Goal: Task Accomplishment & Management: Complete application form

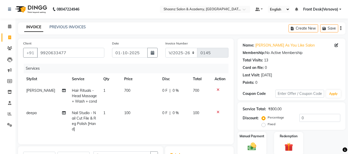
select select "8719"
select select "service"
select select "88487"
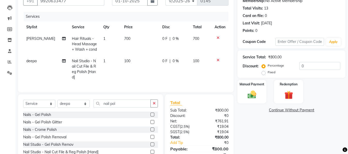
click at [217, 59] on icon at bounding box center [218, 60] width 3 height 4
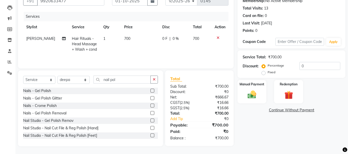
click at [218, 38] on icon at bounding box center [218, 38] width 3 height 4
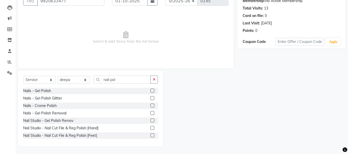
click at [36, 17] on span "Select & add items from the list below" at bounding box center [125, 37] width 205 height 51
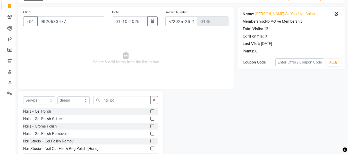
scroll to position [21, 0]
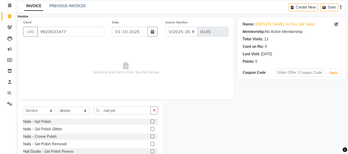
click at [8, 17] on icon at bounding box center [9, 16] width 3 height 4
select select "service"
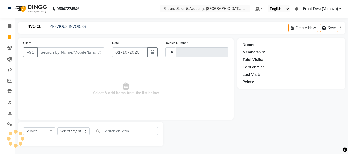
type input "0145"
select select "8719"
click at [197, 29] on div "INVOICE PREVIOUS INVOICES Create New Save" at bounding box center [181, 28] width 327 height 12
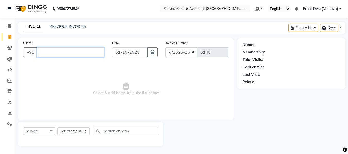
click at [53, 50] on input "Client" at bounding box center [70, 52] width 67 height 10
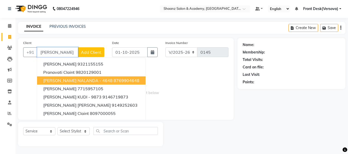
click at [73, 81] on span "[PERSON_NAME] NALANDA - 4648" at bounding box center [77, 80] width 69 height 5
type input "8769904648"
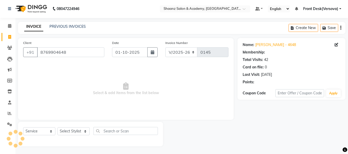
click at [73, 81] on span "Select & add items from the list below" at bounding box center [125, 88] width 205 height 51
click at [84, 130] on select "Select Stylist [PERSON_NAME] deepa [PERSON_NAME] Front Desk(Versova) [PERSON_NA…" at bounding box center [73, 131] width 32 height 8
select select "88485"
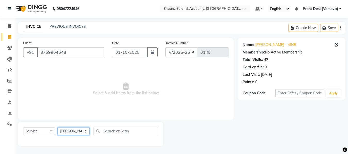
click at [57, 127] on select "Select Stylist [PERSON_NAME] deepa [PERSON_NAME] Front Desk(Versova) [PERSON_NA…" at bounding box center [73, 131] width 32 height 8
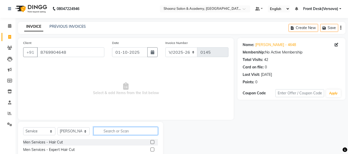
click at [108, 132] on input "text" at bounding box center [125, 131] width 64 height 8
type input "sha"
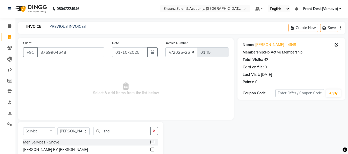
click at [152, 143] on label at bounding box center [152, 142] width 4 height 4
click at [152, 143] on input "checkbox" at bounding box center [151, 142] width 3 height 3
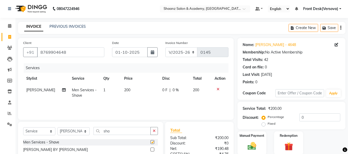
checkbox input "false"
click at [251, 137] on label "Manual Payment" at bounding box center [252, 135] width 26 height 5
click at [251, 137] on label "Manual Payment" at bounding box center [252, 136] width 26 height 5
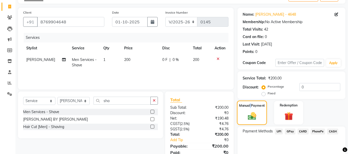
scroll to position [31, 0]
click at [294, 131] on span "GPay" at bounding box center [290, 131] width 11 height 6
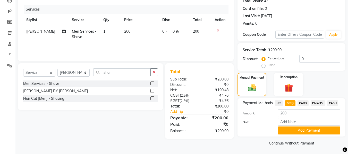
scroll to position [60, 0]
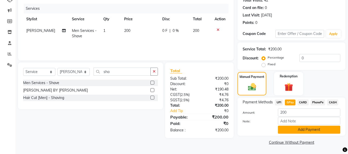
click at [310, 132] on button "Add Payment" at bounding box center [309, 130] width 62 height 8
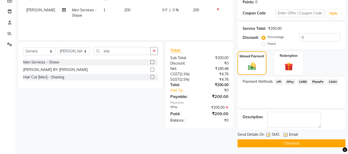
scroll to position [82, 0]
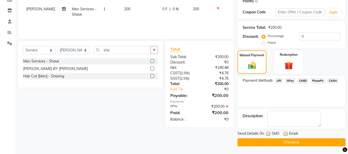
click at [289, 142] on button "Checkout" at bounding box center [291, 143] width 108 height 8
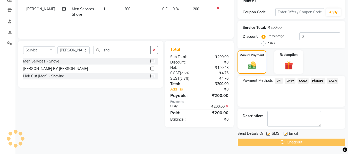
click at [289, 142] on div "Checkout" at bounding box center [291, 143] width 108 height 8
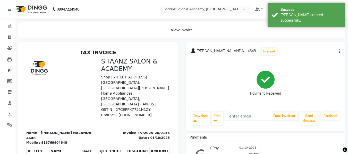
click at [219, 31] on div "View Invoice" at bounding box center [181, 30] width 327 height 16
click at [9, 36] on icon at bounding box center [9, 38] width 3 height 4
select select "service"
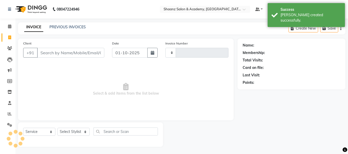
type input "0146"
select select "8719"
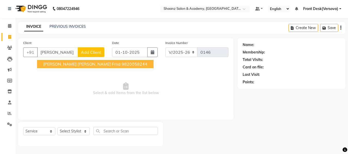
click at [48, 63] on span "[PERSON_NAME] [PERSON_NAME] Frnd" at bounding box center [81, 64] width 77 height 5
type input "9820058244"
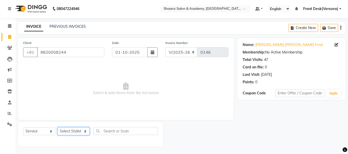
click at [85, 130] on select "Select Stylist [PERSON_NAME] deepa [PERSON_NAME] Front Desk(Versova) [PERSON_NA…" at bounding box center [73, 131] width 32 height 8
select select "88486"
click at [57, 127] on select "Select Stylist [PERSON_NAME] deepa [PERSON_NAME] Front Desk(Versova) [PERSON_NA…" at bounding box center [73, 131] width 32 height 8
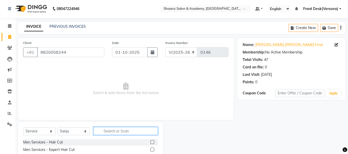
click at [102, 130] on input "text" at bounding box center [125, 131] width 64 height 8
type input "thre"
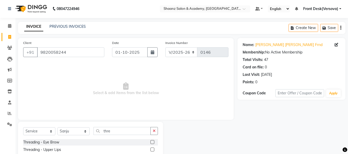
click at [150, 142] on label at bounding box center [152, 142] width 4 height 4
click at [150, 142] on input "checkbox" at bounding box center [151, 142] width 3 height 3
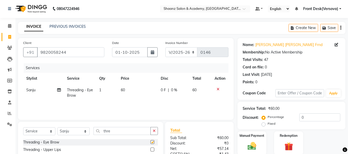
click at [150, 142] on label at bounding box center [152, 142] width 4 height 4
click at [150, 142] on input "checkbox" at bounding box center [151, 142] width 3 height 3
checkbox input "false"
click at [126, 90] on td "60" at bounding box center [138, 92] width 40 height 17
select select "88486"
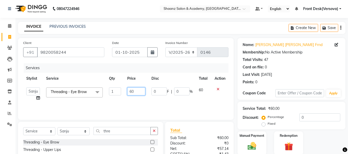
click at [134, 92] on input "60" at bounding box center [136, 92] width 18 height 8
type input "6"
type input "70"
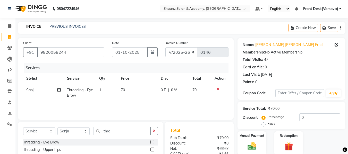
click at [134, 103] on div "Services Stylist Service Qty Price Disc Total Action [PERSON_NAME] Threading - …" at bounding box center [125, 88] width 205 height 51
click at [114, 131] on input "thre" at bounding box center [121, 131] width 57 height 8
type input "t"
type input "wax up"
click at [146, 150] on div "Chocolate Wax - Upper Lips" at bounding box center [90, 150] width 135 height 6
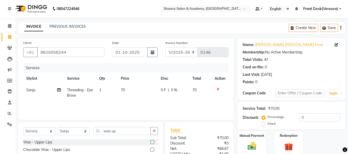
click at [150, 150] on label at bounding box center [152, 150] width 4 height 4
click at [150, 150] on input "checkbox" at bounding box center [151, 149] width 3 height 3
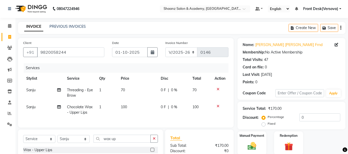
checkbox input "false"
click at [217, 107] on icon at bounding box center [218, 107] width 3 height 4
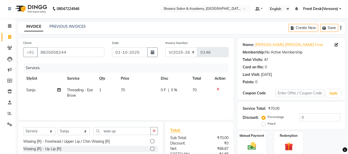
click at [219, 87] on td at bounding box center [219, 92] width 17 height 17
click at [218, 89] on icon at bounding box center [218, 90] width 3 height 4
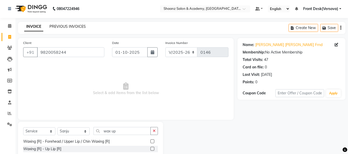
click at [76, 28] on link "PREVIOUS INVOICES" at bounding box center [67, 26] width 36 height 5
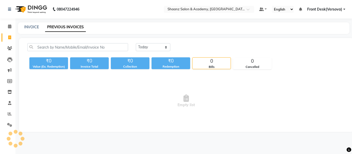
click at [199, 30] on div "INVOICE PREVIOUS INVOICES" at bounding box center [183, 28] width 331 height 12
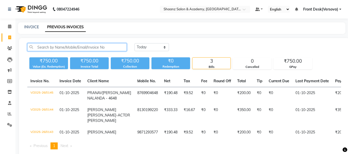
click at [73, 44] on input "text" at bounding box center [76, 47] width 99 height 8
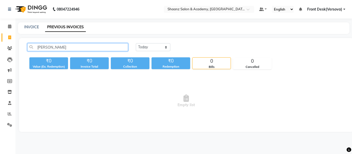
click at [48, 47] on input "[PERSON_NAME]" at bounding box center [77, 47] width 101 height 8
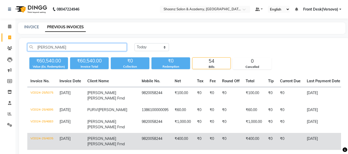
type input "[PERSON_NAME]"
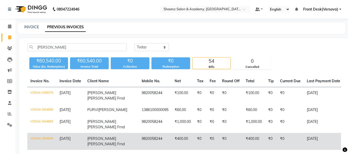
click at [139, 144] on td "9820058244" at bounding box center [155, 141] width 33 height 17
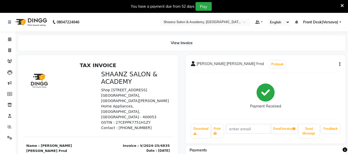
click at [176, 119] on div at bounding box center [98, 145] width 160 height 180
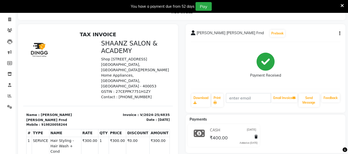
scroll to position [41, 0]
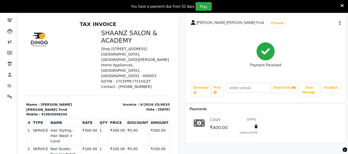
click at [188, 58] on div "Urvi Hotha Pravin Frnd Prebook Payment Received Download Print Email Invoice Se…" at bounding box center [266, 58] width 160 height 89
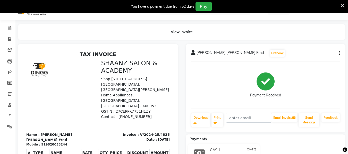
scroll to position [10, 0]
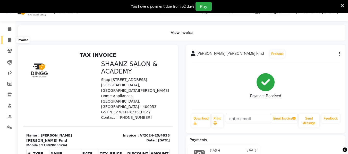
click at [11, 38] on span at bounding box center [9, 40] width 9 height 6
select select "8719"
select select "service"
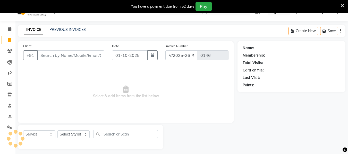
scroll to position [13, 0]
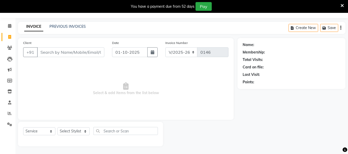
click at [42, 50] on input "Client" at bounding box center [70, 52] width 67 height 10
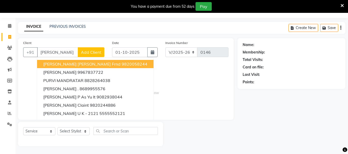
click at [46, 63] on span "[PERSON_NAME] [PERSON_NAME] Frnd" at bounding box center [81, 64] width 77 height 5
type input "9820058244"
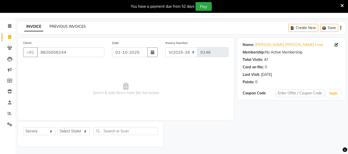
click at [80, 25] on link "PREVIOUS INVOICES" at bounding box center [67, 26] width 36 height 5
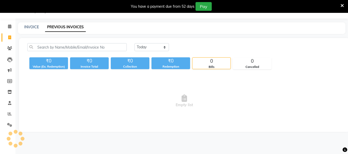
scroll to position [13, 0]
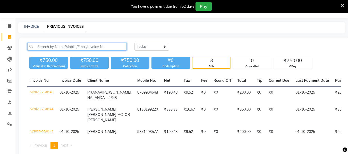
click at [55, 45] on input "text" at bounding box center [76, 47] width 99 height 8
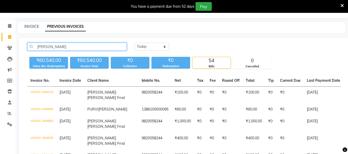
scroll to position [148, 0]
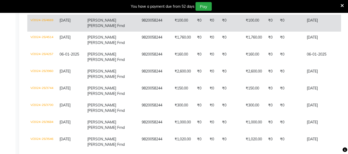
type input "[PERSON_NAME]"
click at [277, 23] on td "₹0" at bounding box center [290, 23] width 27 height 17
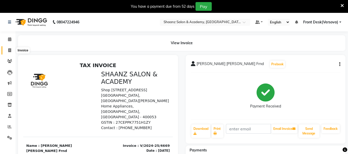
click at [9, 49] on icon at bounding box center [9, 50] width 3 height 4
select select "service"
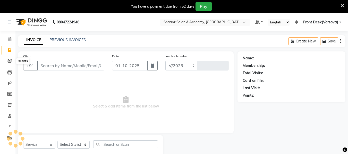
select select "8719"
type input "0146"
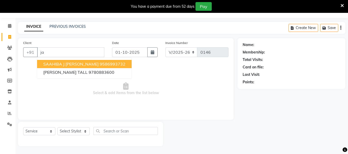
type input "j"
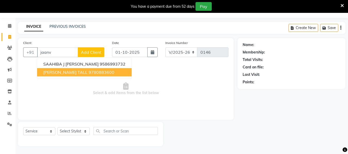
click at [52, 73] on span "JAANVI SHARMA TALL" at bounding box center [65, 72] width 44 height 5
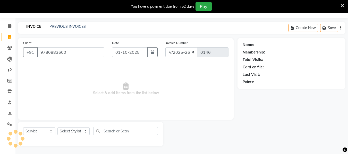
type input "9780883600"
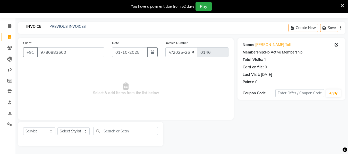
click at [74, 24] on div "PREVIOUS INVOICES" at bounding box center [67, 26] width 36 height 5
click at [73, 28] on link "PREVIOUS INVOICES" at bounding box center [67, 26] width 36 height 5
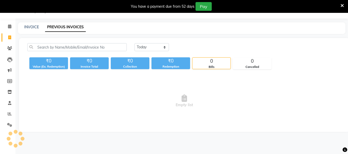
scroll to position [13, 0]
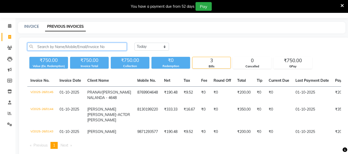
click at [90, 45] on input "text" at bounding box center [76, 47] width 99 height 8
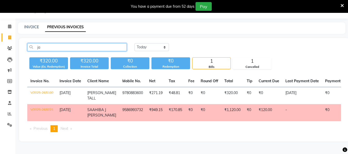
type input "j"
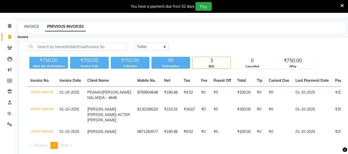
click at [10, 36] on icon at bounding box center [9, 37] width 3 height 4
select select "service"
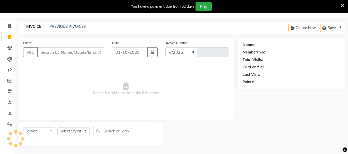
select select "8719"
type input "0146"
click at [38, 48] on input "Client" at bounding box center [70, 52] width 67 height 10
click at [45, 53] on input "Client" at bounding box center [70, 52] width 67 height 10
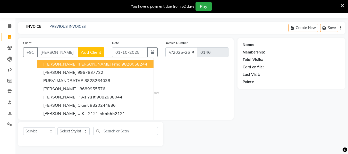
click at [53, 66] on span "[PERSON_NAME] [PERSON_NAME] Frnd" at bounding box center [81, 64] width 77 height 5
type input "9820058244"
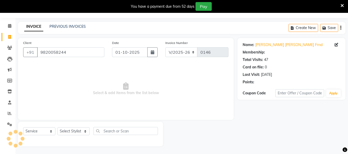
click at [53, 66] on span "Select & add items from the list below" at bounding box center [125, 88] width 205 height 51
click at [84, 130] on select "Select Stylist [PERSON_NAME] deepa [PERSON_NAME] Front Desk(Versova) [PERSON_NA…" at bounding box center [73, 131] width 32 height 8
select select "88486"
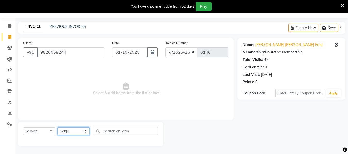
click at [57, 127] on select "Select Stylist [PERSON_NAME] deepa [PERSON_NAME] Front Desk(Versova) [PERSON_NA…" at bounding box center [73, 131] width 32 height 8
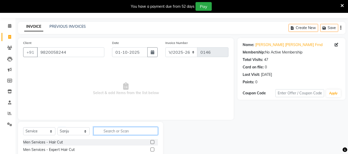
click at [109, 132] on input "text" at bounding box center [125, 131] width 64 height 8
type input "eye"
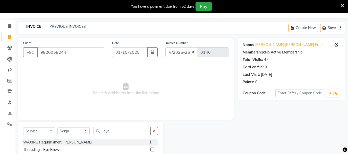
click at [150, 149] on label at bounding box center [152, 150] width 4 height 4
click at [150, 149] on input "checkbox" at bounding box center [151, 149] width 3 height 3
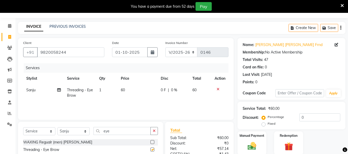
checkbox input "false"
click at [125, 90] on td "60" at bounding box center [138, 92] width 40 height 17
select select "88486"
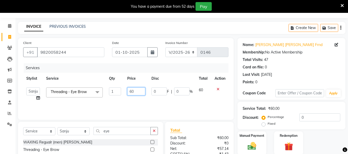
click at [135, 91] on input "60" at bounding box center [136, 92] width 18 height 8
type input "6"
type input "70"
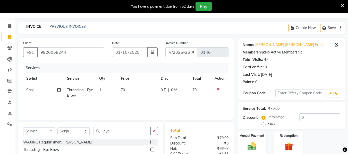
click at [129, 107] on div "Services Stylist Service Qty Price Disc Total Action [PERSON_NAME] Threading - …" at bounding box center [125, 88] width 205 height 51
click at [111, 132] on input "eye" at bounding box center [121, 131] width 57 height 8
type input "e"
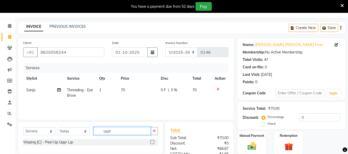
type input "uppr"
click at [152, 142] on label at bounding box center [152, 142] width 4 height 4
click at [152, 142] on input "checkbox" at bounding box center [151, 142] width 3 height 3
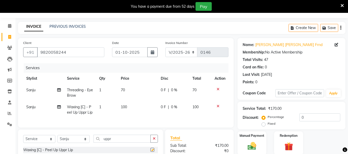
checkbox input "false"
click at [114, 143] on input "uppr" at bounding box center [121, 139] width 57 height 8
type input "u"
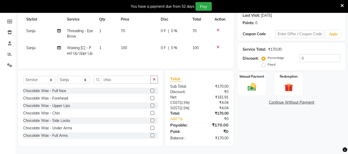
scroll to position [75, 0]
click at [161, 138] on div "Select Service Product Membership Package Voucher Prepaid Gift Card Select Styl…" at bounding box center [90, 109] width 145 height 76
click at [113, 80] on input "choc" at bounding box center [121, 80] width 57 height 8
click at [122, 80] on input "choc wax" at bounding box center [121, 80] width 57 height 8
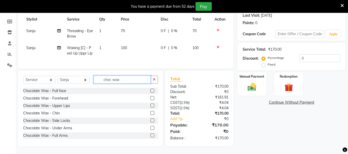
type input "choc wax"
click at [159, 113] on div "Select Service Product Membership Package Voucher Prepaid Gift Card Select Styl…" at bounding box center [90, 109] width 145 height 76
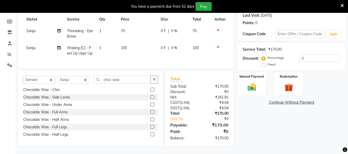
scroll to position [23, 0]
click at [150, 113] on label at bounding box center [152, 113] width 4 height 4
click at [150, 113] on input "checkbox" at bounding box center [151, 112] width 3 height 3
checkbox input "true"
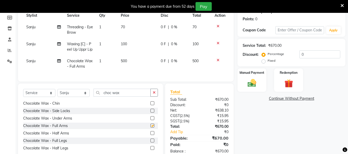
click at [150, 113] on label at bounding box center [152, 111] width 4 height 4
click at [150, 113] on input "checkbox" at bounding box center [151, 110] width 3 height 3
checkbox input "true"
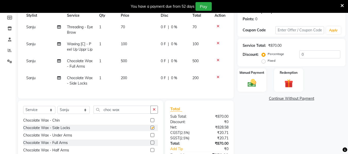
checkbox input "false"
click at [216, 78] on div at bounding box center [219, 77] width 11 height 4
click at [217, 78] on icon at bounding box center [218, 77] width 3 height 4
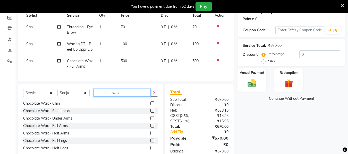
click at [122, 95] on input "choc wax" at bounding box center [121, 93] width 57 height 8
type input "c"
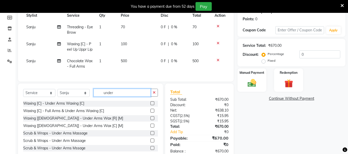
scroll to position [68, 0]
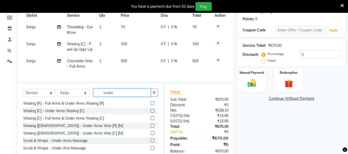
type input "under"
click at [150, 120] on label at bounding box center [152, 118] width 4 height 4
click at [150, 120] on input "checkbox" at bounding box center [151, 118] width 3 height 3
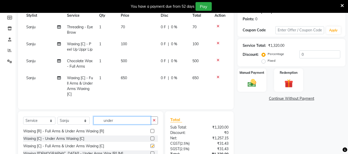
click at [150, 122] on input "under" at bounding box center [121, 121] width 57 height 8
checkbox input "false"
click at [217, 60] on icon at bounding box center [218, 60] width 3 height 4
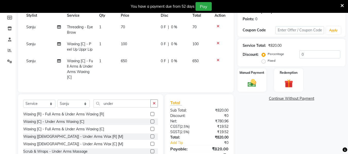
click at [199, 60] on td "650" at bounding box center [200, 69] width 22 height 28
select select "88486"
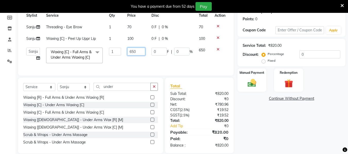
click at [136, 53] on input "650" at bounding box center [136, 52] width 18 height 8
type input "600"
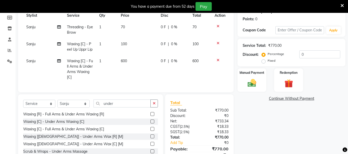
click at [132, 70] on td "600" at bounding box center [138, 69] width 40 height 28
select select "88486"
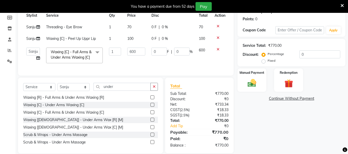
click at [225, 44] on td at bounding box center [219, 39] width 17 height 12
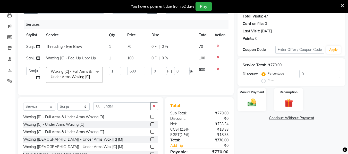
scroll to position [56, 0]
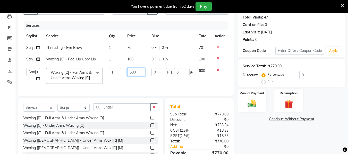
click at [140, 72] on input "600" at bounding box center [136, 72] width 18 height 8
type input "6"
type input "800"
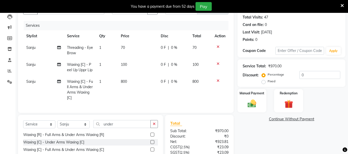
click at [127, 93] on div "Services Stylist Service Qty Price Disc Total Action Sanju Threading - Eye Brow…" at bounding box center [125, 64] width 205 height 87
click at [218, 45] on icon at bounding box center [218, 47] width 3 height 4
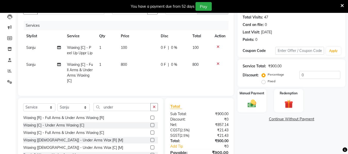
click at [218, 45] on icon at bounding box center [218, 47] width 3 height 4
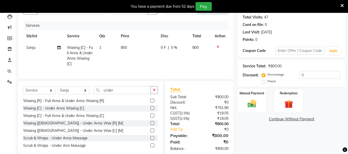
click at [218, 45] on icon at bounding box center [218, 47] width 3 height 4
